Goal: Task Accomplishment & Management: Use online tool/utility

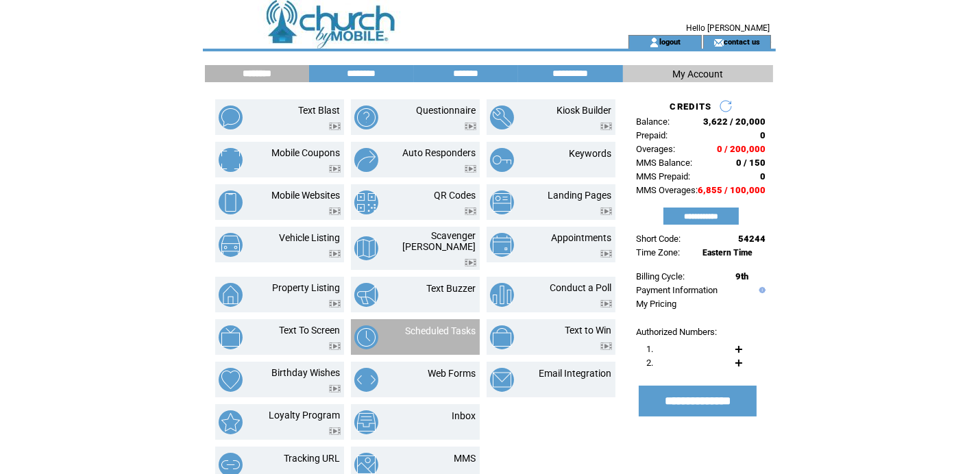
click at [444, 337] on div at bounding box center [441, 339] width 71 height 5
